Goal: Task Accomplishment & Management: Complete application form

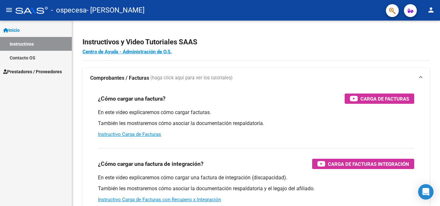
click at [26, 71] on span "Prestadores / Proveedores" at bounding box center [32, 71] width 59 height 7
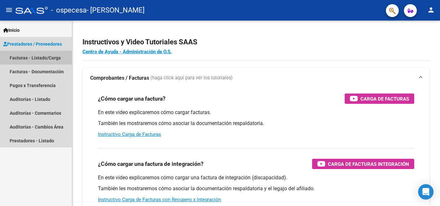
click at [32, 61] on link "Facturas - Listado/Carga" at bounding box center [36, 58] width 72 height 14
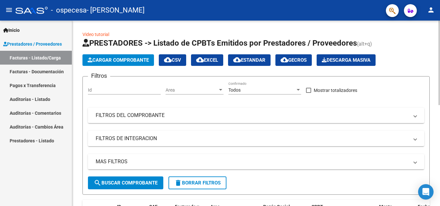
click at [127, 62] on span "Cargar Comprobante" at bounding box center [118, 60] width 61 height 6
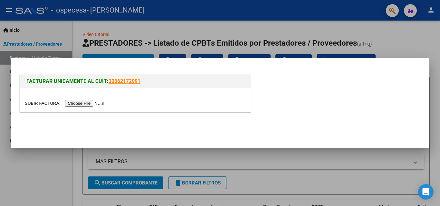
click at [99, 105] on input "file" at bounding box center [65, 103] width 81 height 7
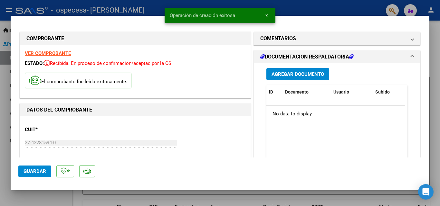
click at [301, 72] on span "Agregar Documento" at bounding box center [298, 75] width 53 height 6
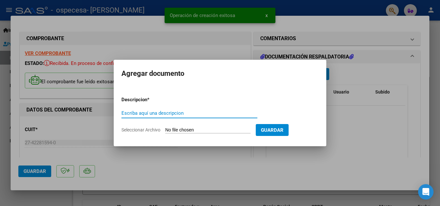
click at [184, 132] on input "Seleccionar Archivo" at bounding box center [207, 131] width 85 height 6
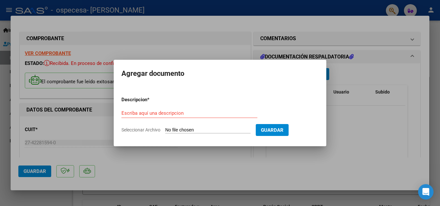
type input "C:\fakepath\WhatsApp Image [DATE] 14.07.48.jpeg"
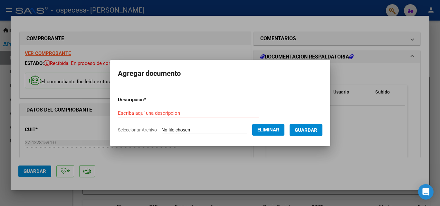
click at [164, 116] on input "Escriba aquí una descripcion" at bounding box center [188, 113] width 141 height 6
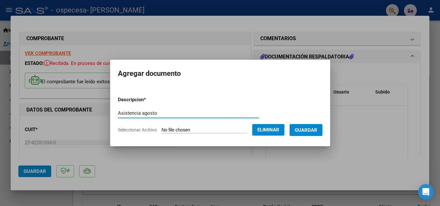
type input "Asistencia agosto"
click at [302, 134] on button "Guardar" at bounding box center [306, 130] width 33 height 12
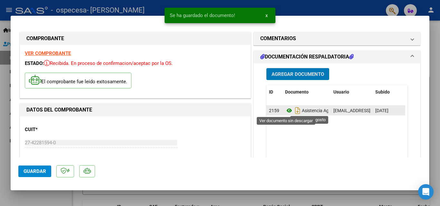
click at [287, 110] on icon at bounding box center [289, 111] width 8 height 8
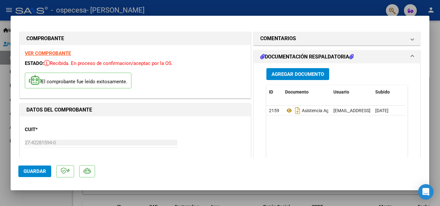
click at [210, 80] on div "El comprobante fue leído exitosamente." at bounding box center [135, 82] width 221 height 24
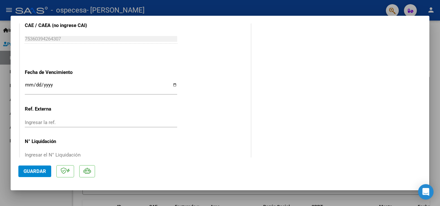
scroll to position [380, 0]
